Goal: Understand process/instructions

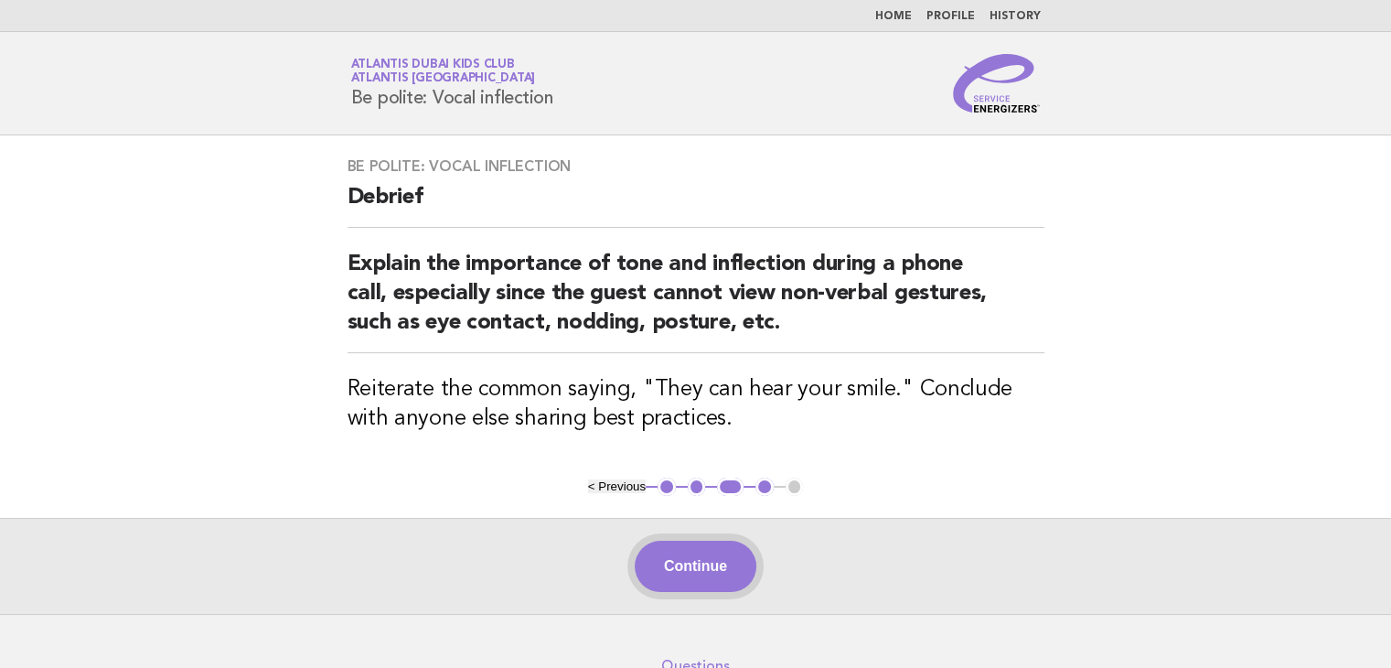
click at [665, 560] on button "Continue" at bounding box center [696, 566] width 122 height 51
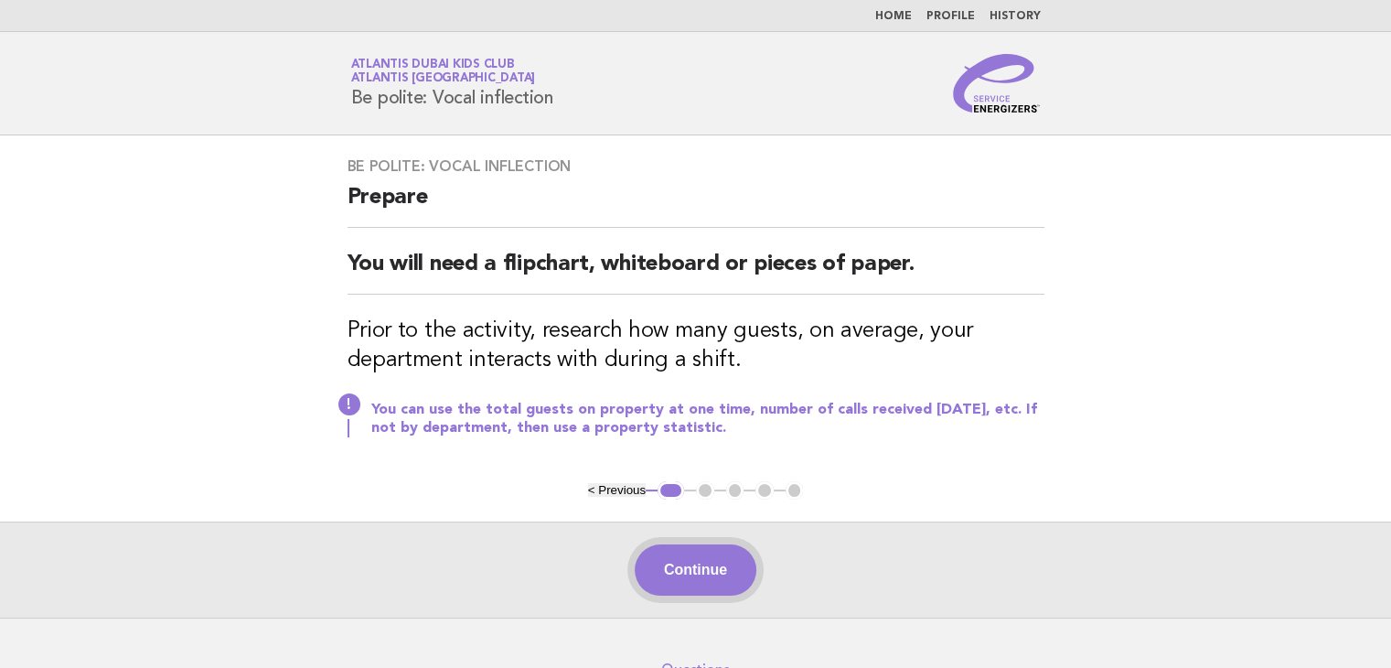
click at [710, 557] on button "Continue" at bounding box center [696, 569] width 122 height 51
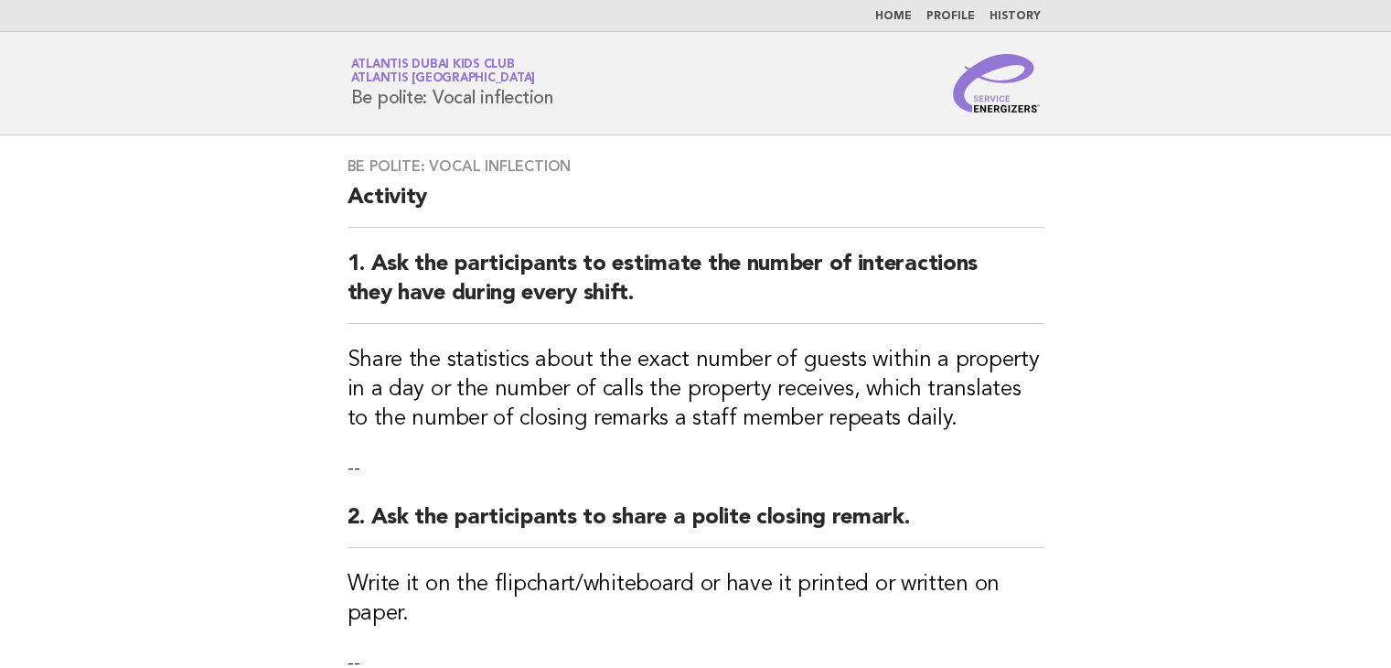
click at [710, 557] on div "Be polite: Vocal inflection Activity 1. Ask the participants to estimate the nu…" at bounding box center [696, 594] width 741 height 918
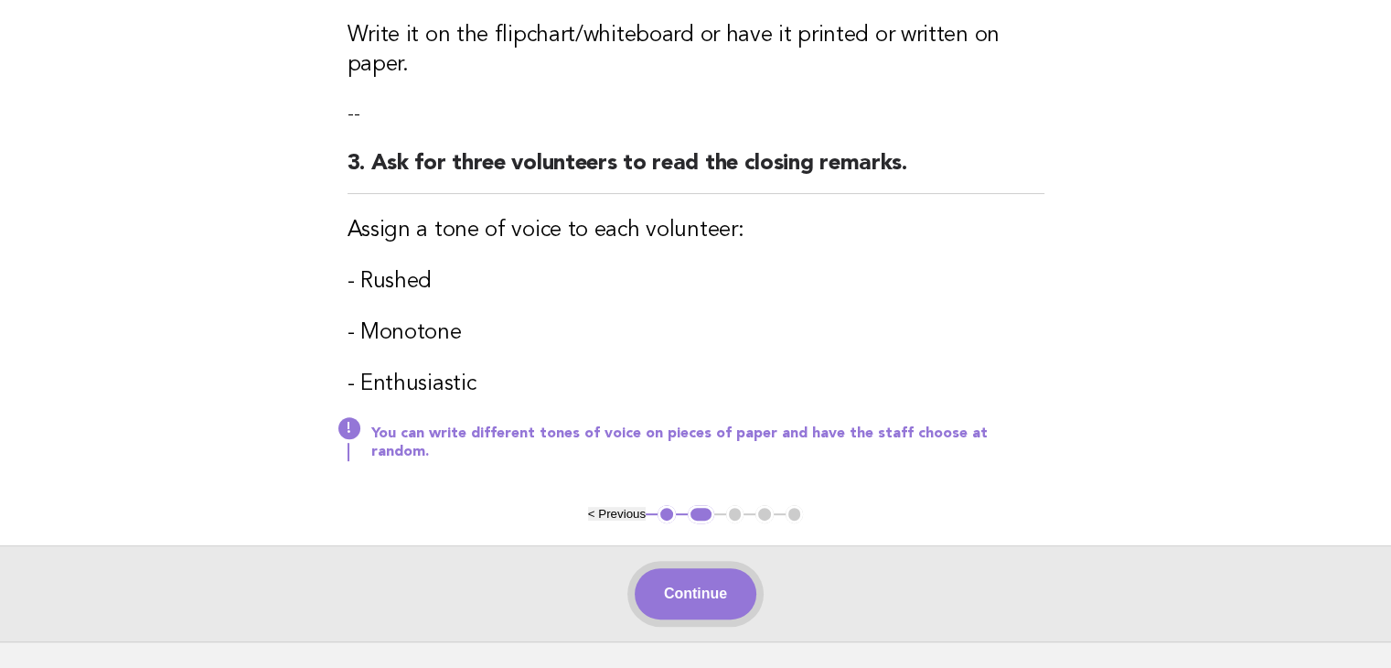
click at [707, 568] on button "Continue" at bounding box center [696, 593] width 122 height 51
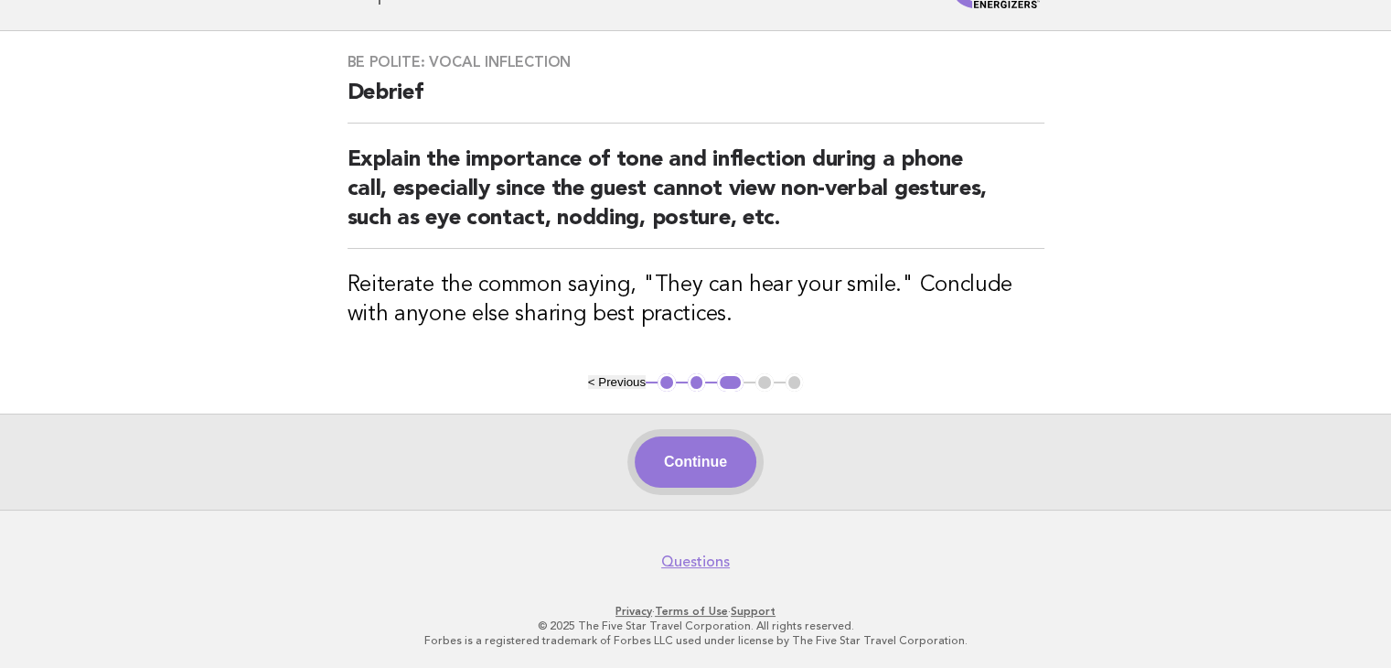
click at [695, 462] on button "Continue" at bounding box center [696, 461] width 122 height 51
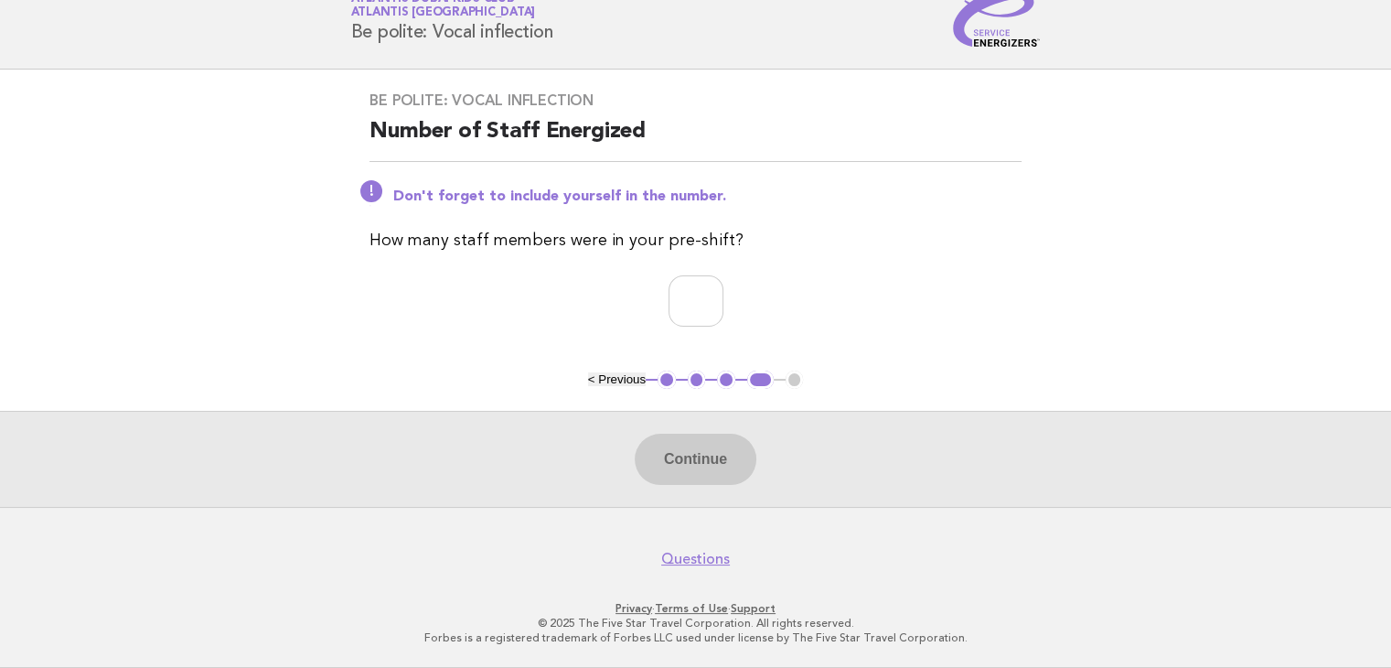
scroll to position [63, 0]
drag, startPoint x: 672, startPoint y: 305, endPoint x: 672, endPoint y: 324, distance: 19.2
click at [672, 324] on input "number" at bounding box center [696, 303] width 55 height 51
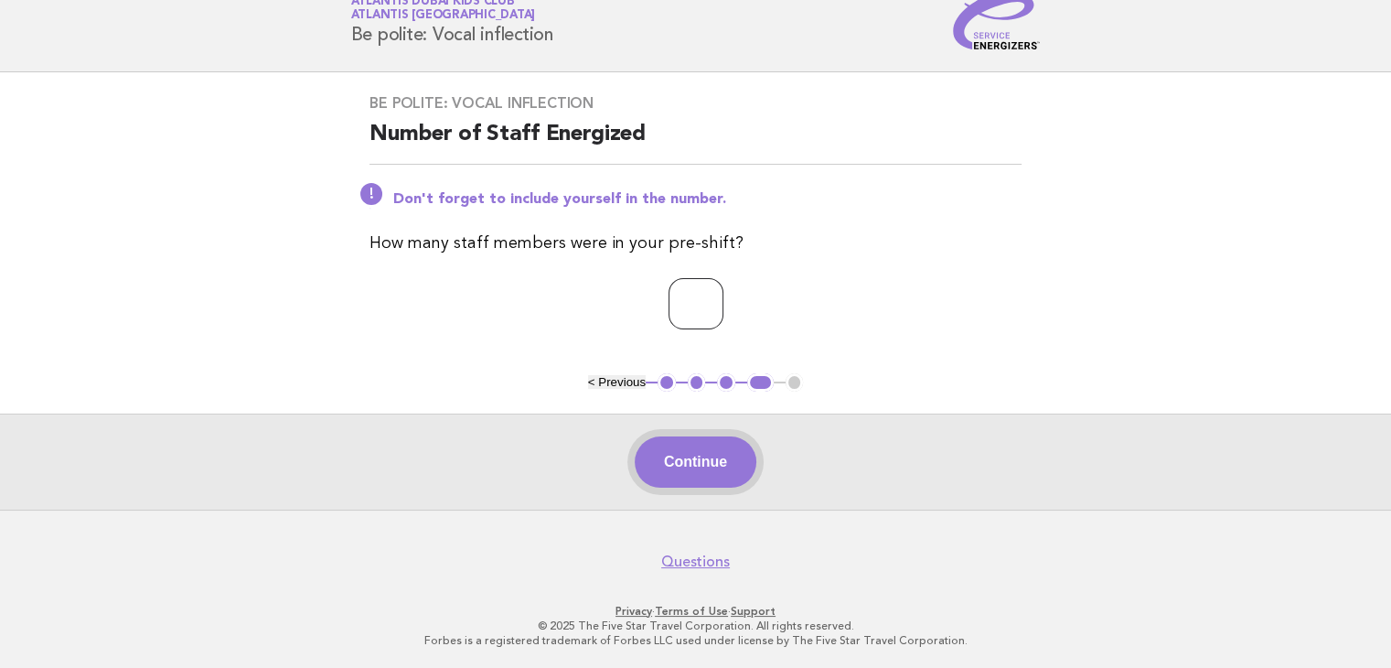
type input "*"
click at [705, 453] on button "Continue" at bounding box center [696, 461] width 122 height 51
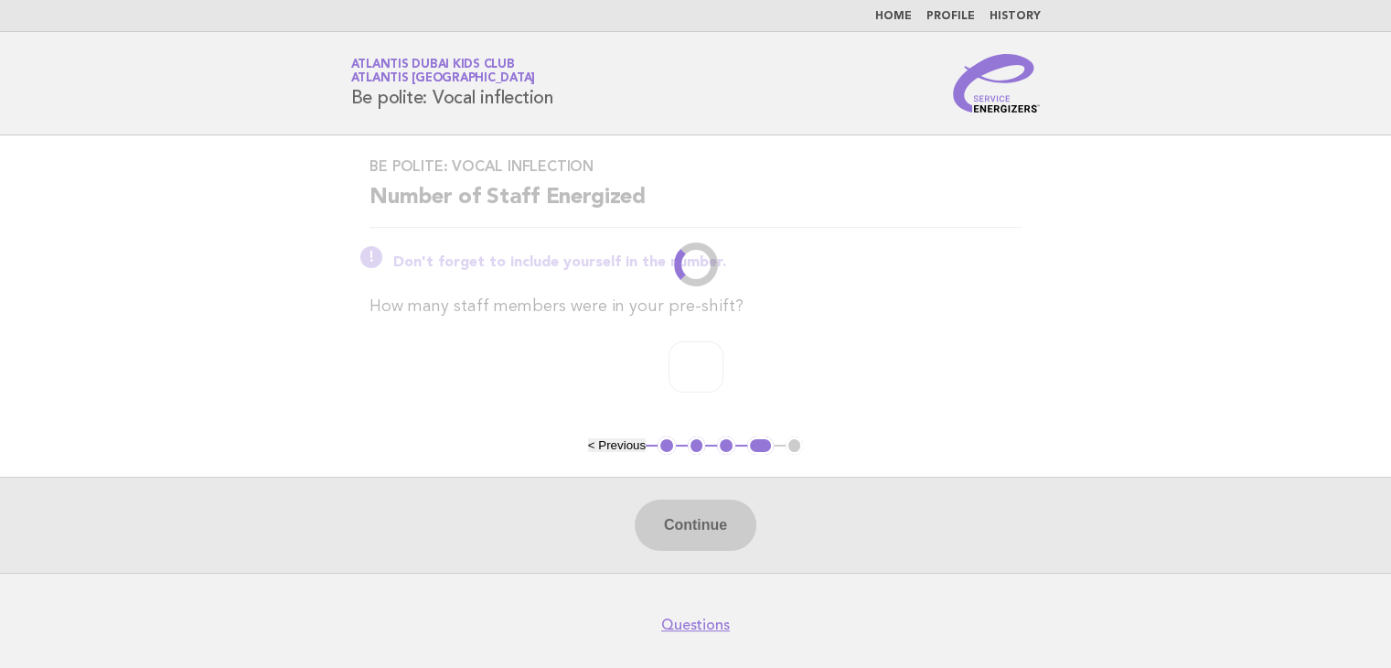
scroll to position [0, 0]
